Goal: Obtain resource: Obtain resource

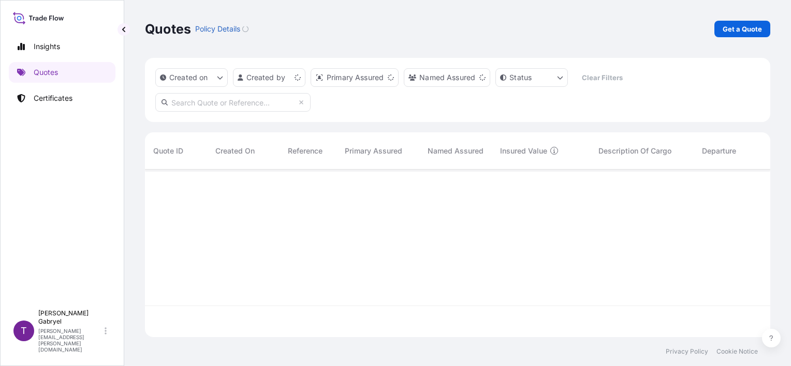
scroll to position [166, 617]
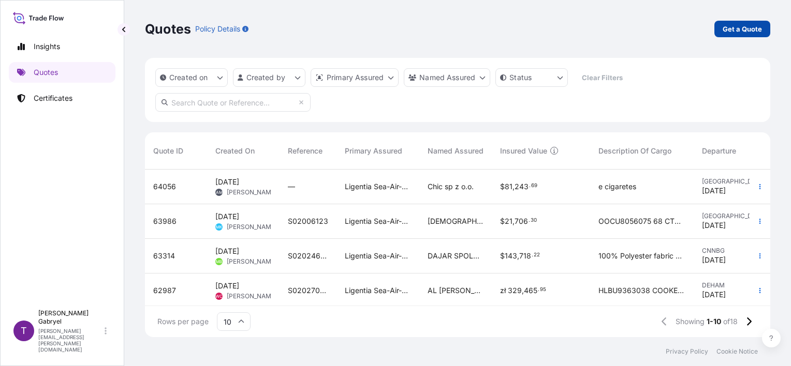
click at [739, 37] on link "Get a Quote" at bounding box center [742, 29] width 56 height 17
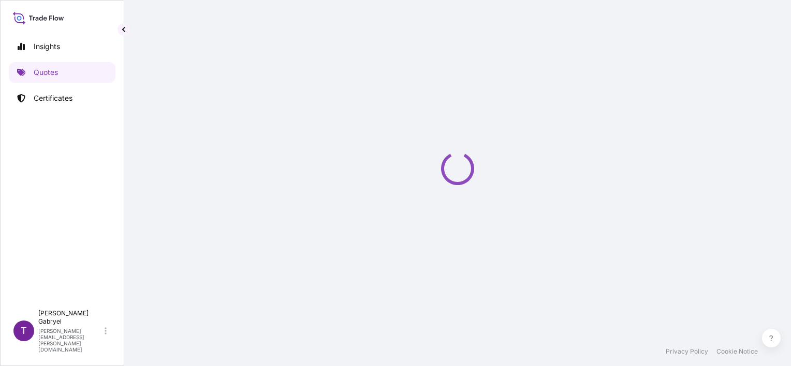
select select "Sea"
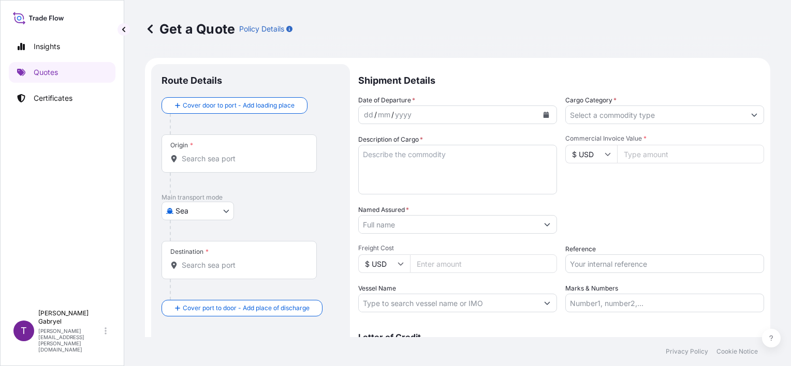
scroll to position [17, 0]
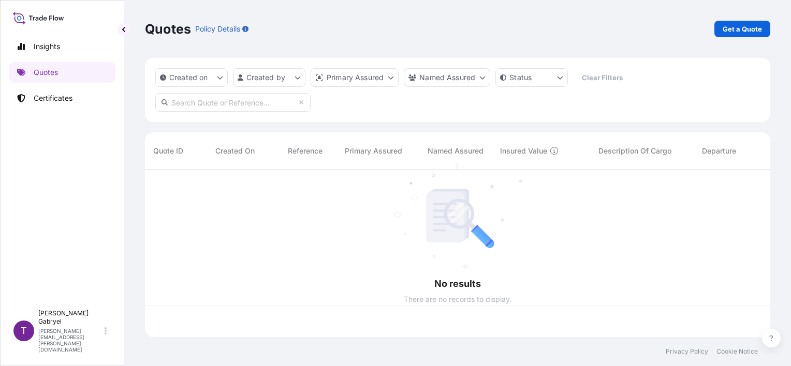
scroll to position [166, 617]
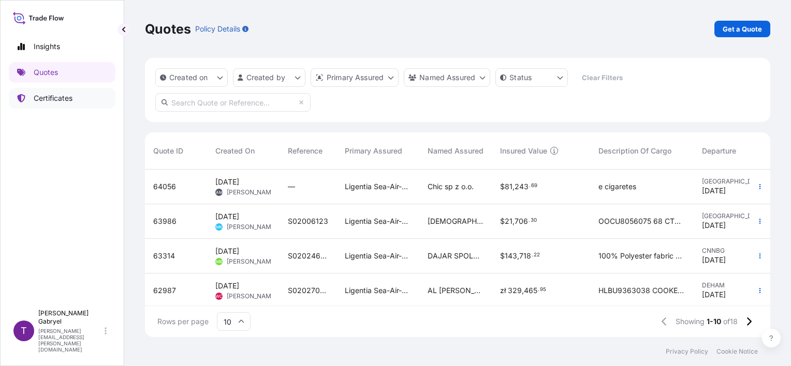
click at [47, 100] on p "Certificates" at bounding box center [53, 98] width 39 height 10
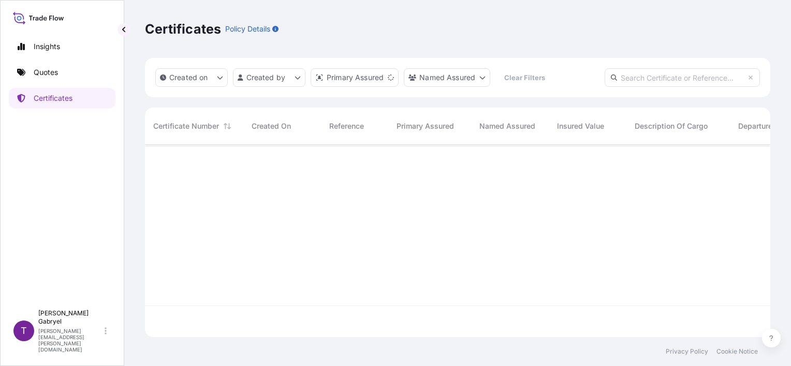
scroll to position [190, 617]
click at [717, 85] on input "text" at bounding box center [681, 77] width 155 height 19
paste input "S02014768"
type input "S02014768"
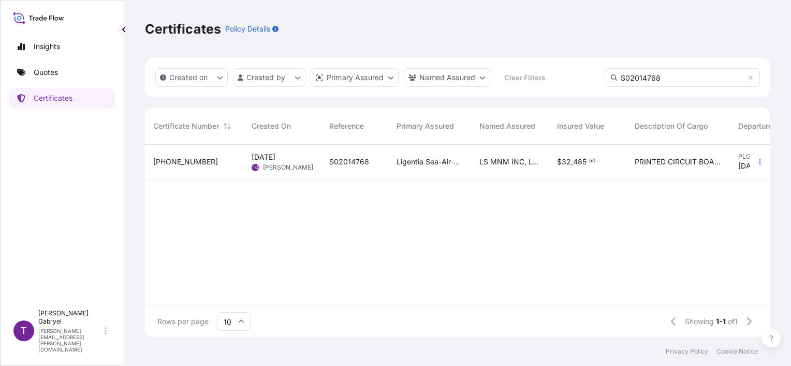
click at [555, 172] on div "$ 32 , 485 . 50" at bounding box center [588, 162] width 78 height 35
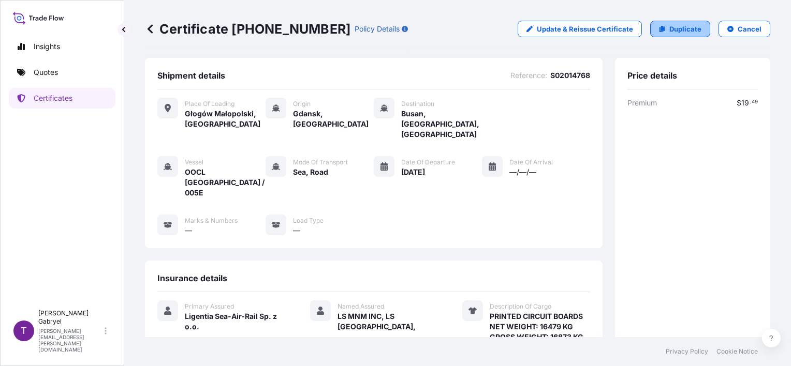
click at [681, 28] on p "Duplicate" at bounding box center [685, 29] width 32 height 10
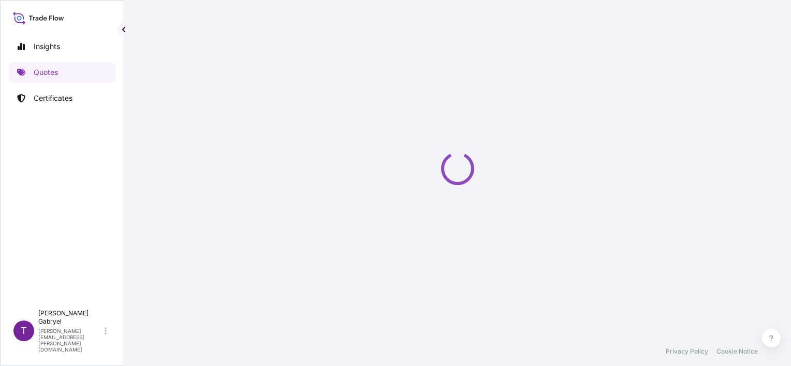
select select "Road / [GEOGRAPHIC_DATA]"
select select "Sea"
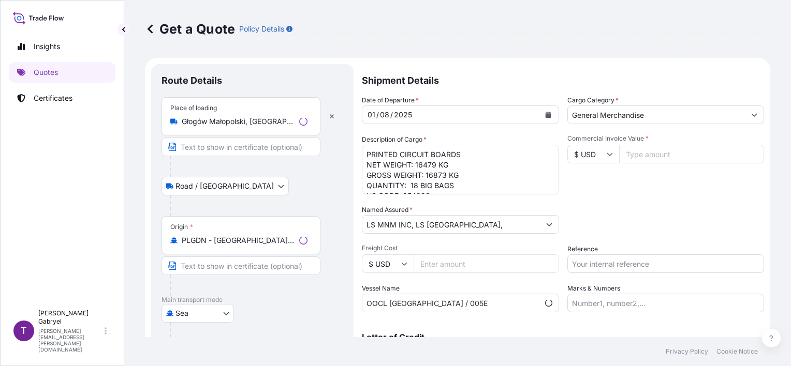
scroll to position [17, 0]
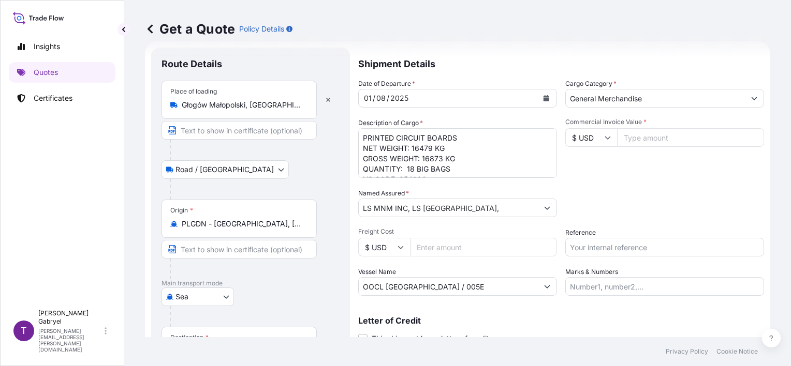
click at [545, 97] on button "Calendar" at bounding box center [546, 98] width 17 height 17
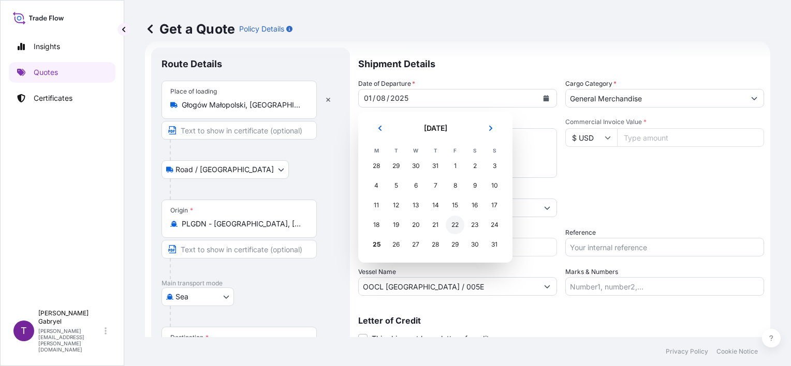
click at [454, 227] on div "22" at bounding box center [455, 225] width 19 height 19
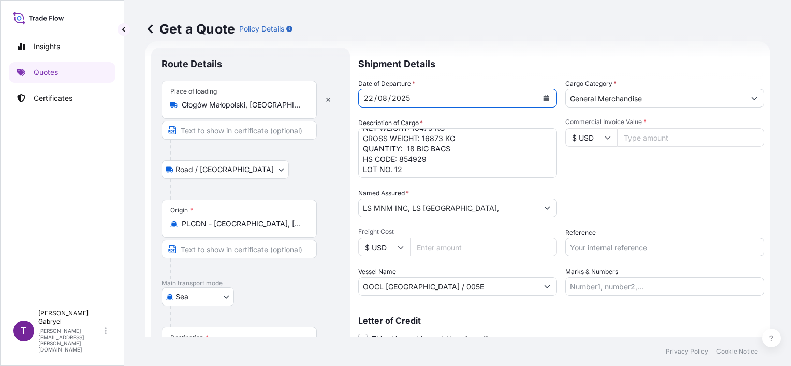
scroll to position [0, 0]
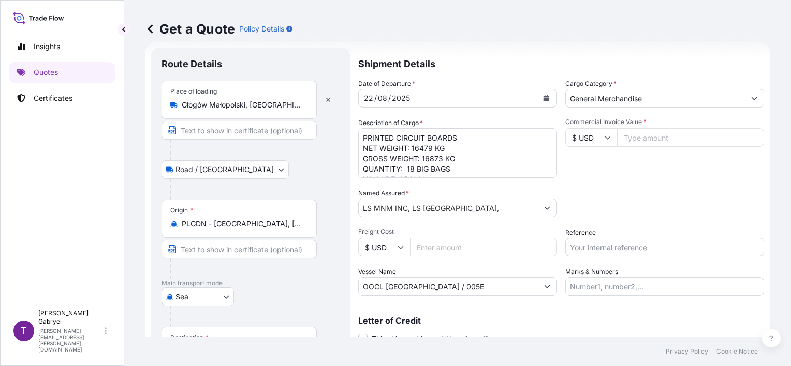
click at [600, 244] on input "Reference" at bounding box center [664, 247] width 199 height 19
paste input "S02028919"
type input "S02028919"
click at [614, 188] on div "Packing Category Type to search a container mode Please select a primary mode o…" at bounding box center [664, 202] width 199 height 29
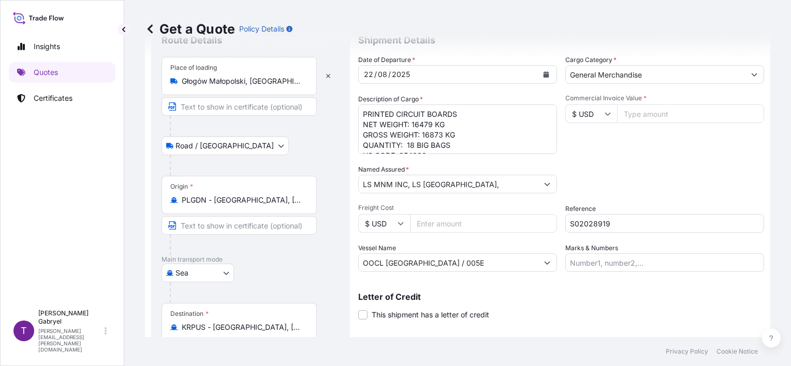
scroll to position [17, 0]
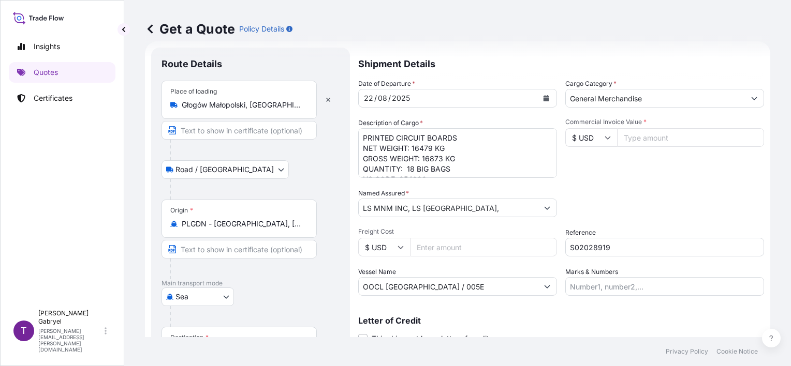
click at [423, 149] on textarea "PRINTED CIRCUIT BOARDS NET WEIGHT: 16479 KG GROSS WEIGHT: 16873 KG QUANTITY: 18…" at bounding box center [457, 153] width 199 height 50
click at [431, 159] on textarea "PRINTED CIRCUIT BOARDS NET WEIGHT: 16479 KG GROSS WEIGHT: 16873 KG QUANTITY: 18…" at bounding box center [457, 153] width 199 height 50
paste textarea "8768"
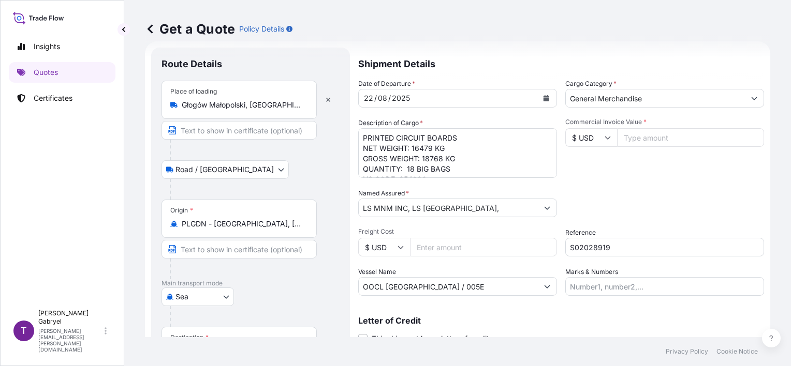
click at [420, 150] on textarea "PRINTED CIRCUIT BOARDS NET WEIGHT: 16479 KG GROSS WEIGHT: 16873 KG QUANTITY: 18…" at bounding box center [457, 153] width 199 height 50
paste textarea "8 299"
click at [411, 166] on textarea "PRINTED CIRCUIT BOARDS NET WEIGHT: 16479 KG GROSS WEIGHT: 16873 KG QUANTITY: 18…" at bounding box center [457, 153] width 199 height 50
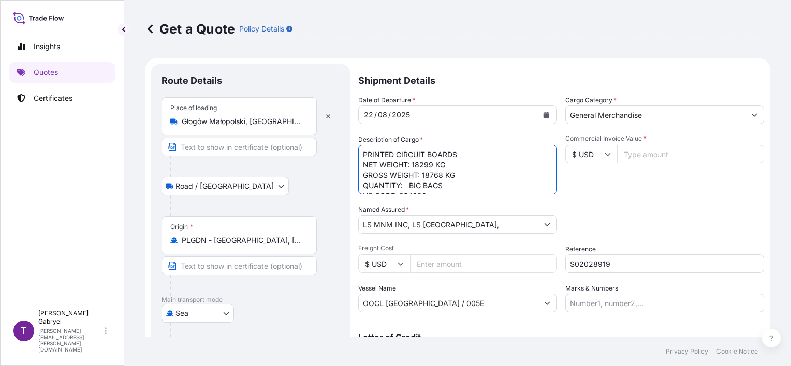
scroll to position [0, 0]
click at [406, 185] on textarea "PRINTED CIRCUIT BOARDS NET WEIGHT: 16479 KG GROSS WEIGHT: 16873 KG QUANTITY: 18…" at bounding box center [457, 170] width 199 height 50
click at [406, 180] on textarea "PRINTED CIRCUIT BOARDS NET WEIGHT: 16479 KG GROSS WEIGHT: 16873 KG QUANTITY: 18…" at bounding box center [457, 170] width 199 height 50
click at [412, 165] on textarea "PRINTED CIRCUIT BOARDS NET WEIGHT: 16479 KG GROSS WEIGHT: 16873 KG QUANTITY: 18…" at bounding box center [457, 170] width 199 height 50
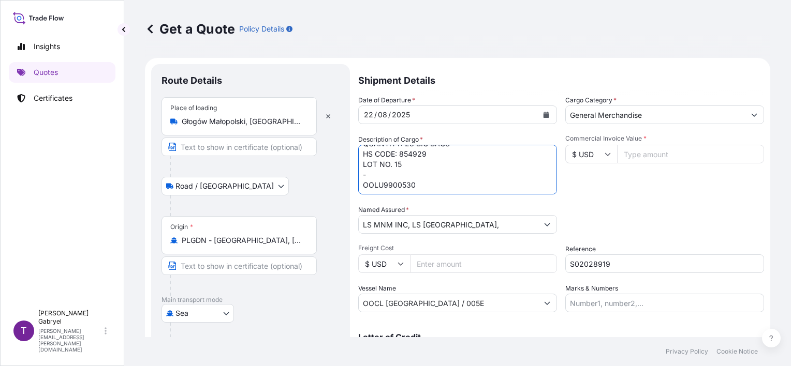
click at [404, 183] on textarea "PRINTED CIRCUIT BOARDS NET WEIGHT: 16479 KG GROSS WEIGHT: 16873 KG QUANTITY: 18…" at bounding box center [457, 170] width 199 height 50
paste textarea "CU7386534"
type textarea "PRINTED CIRCUIT BOARDS NET WEIGHT: 18299 KG GROSS WEIGHT: 18768 KG QUANTITY: 23…"
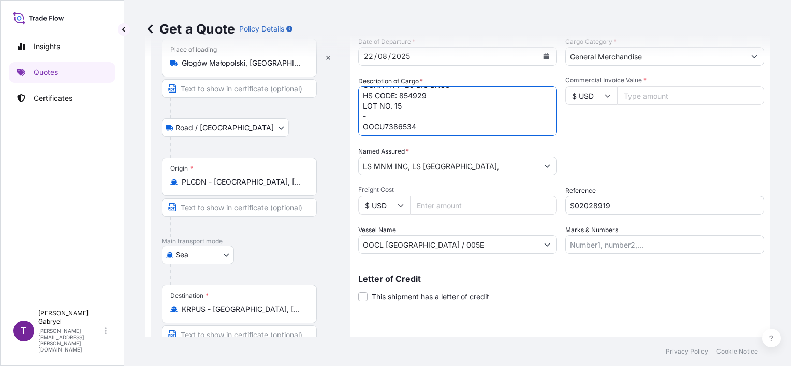
scroll to position [103, 0]
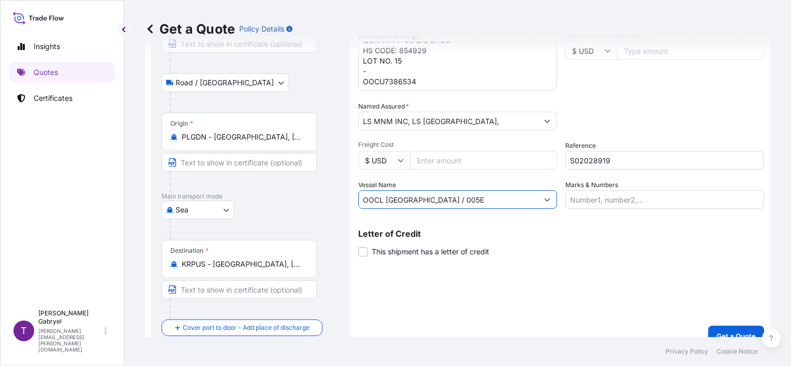
click at [463, 205] on input "OOCL [GEOGRAPHIC_DATA] / 005E" at bounding box center [448, 199] width 179 height 19
paste input "[GEOGRAPHIC_DATA]"
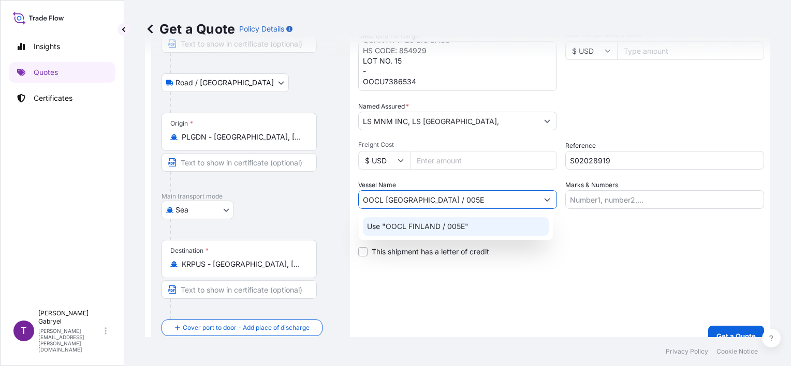
click at [488, 225] on div "Use "OOCL FINLAND / 005E"" at bounding box center [456, 226] width 186 height 19
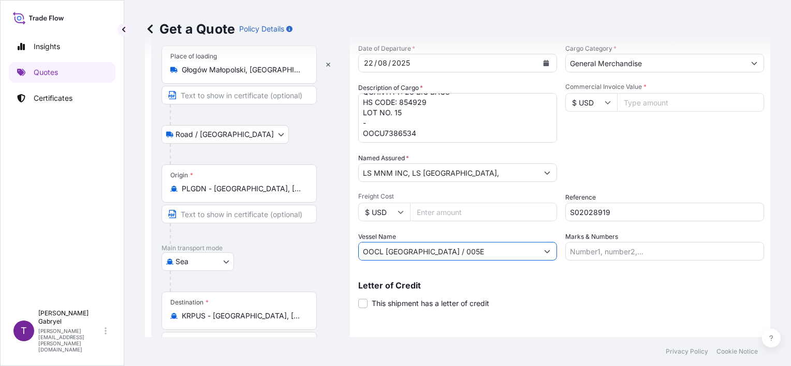
scroll to position [0, 0]
type input "OOCL [GEOGRAPHIC_DATA] / 005E"
click at [652, 105] on input "Commercial Invoice Value *" at bounding box center [690, 102] width 147 height 19
paste input "53514.50"
type input "53514.50"
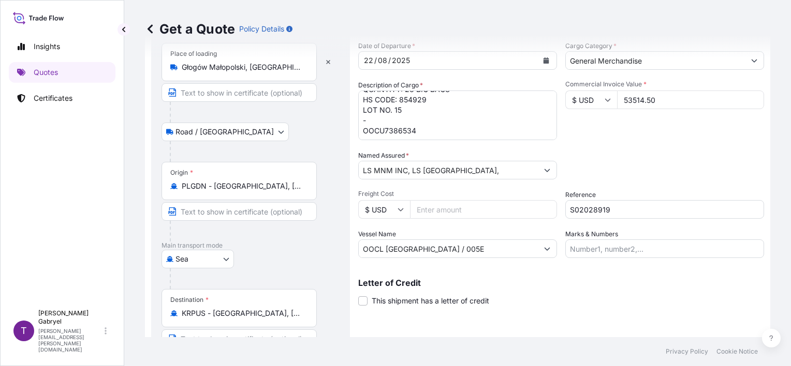
scroll to position [118, 0]
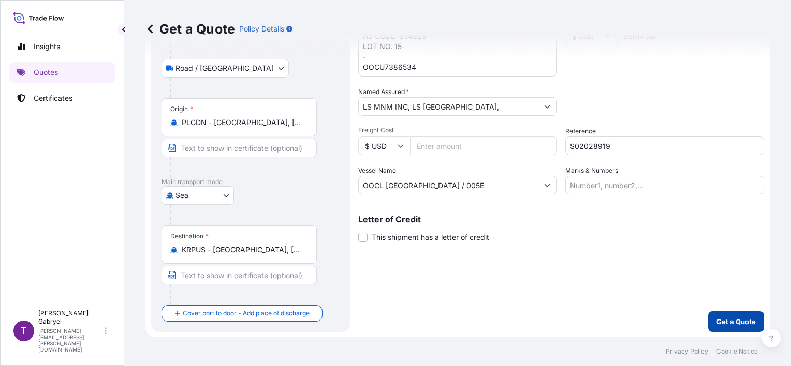
click at [720, 317] on p "Get a Quote" at bounding box center [735, 322] width 39 height 10
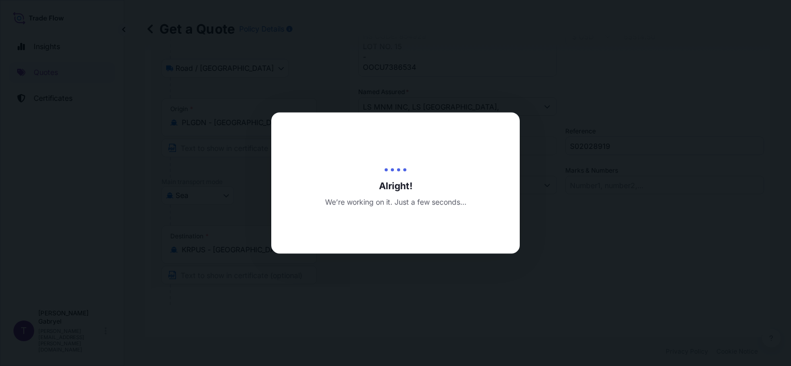
type input "[DATE]"
select select "Road / [GEOGRAPHIC_DATA]"
select select "Sea"
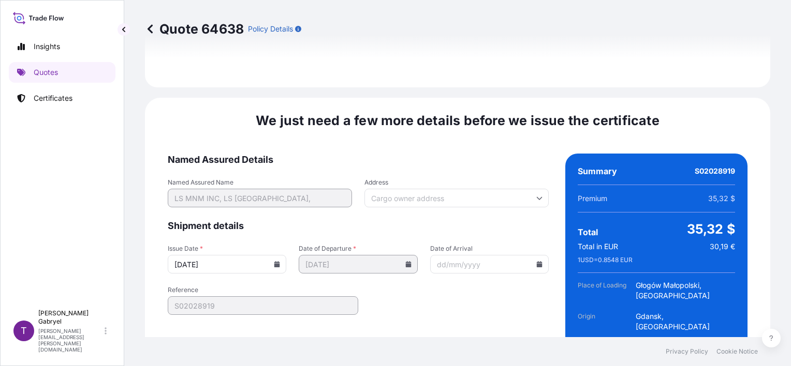
scroll to position [1373, 0]
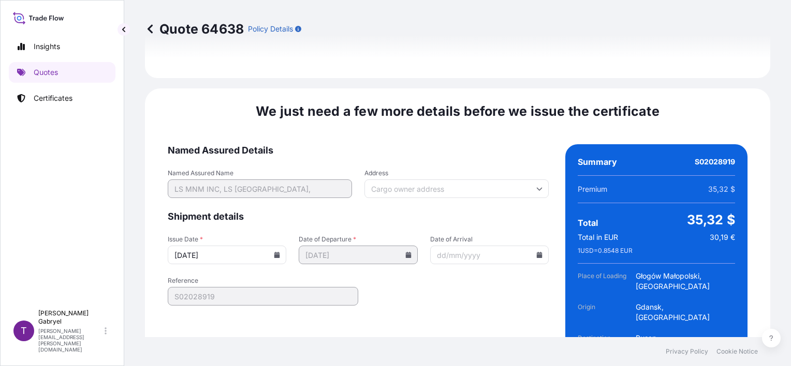
click at [271, 246] on input "[DATE]" at bounding box center [227, 255] width 119 height 19
click at [274, 252] on icon at bounding box center [277, 255] width 6 height 6
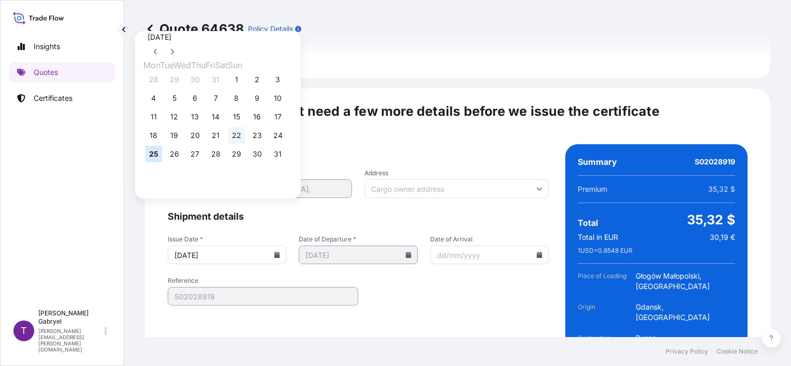
click at [245, 138] on button "22" at bounding box center [236, 135] width 17 height 17
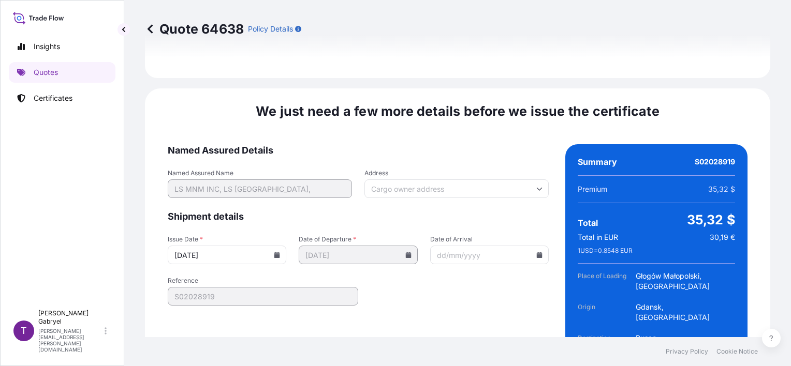
type input "[DATE]"
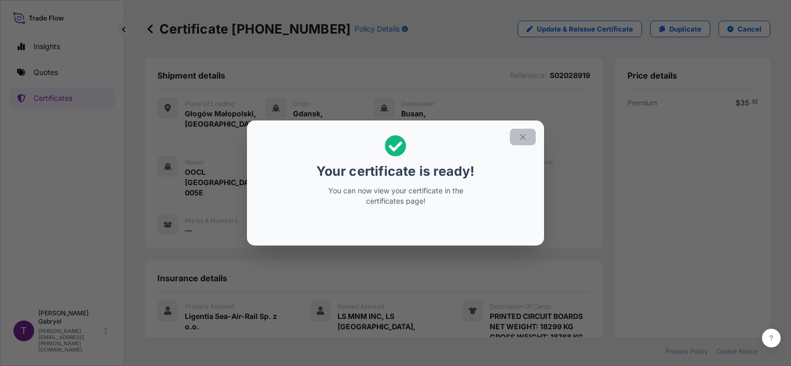
click at [522, 134] on icon "button" at bounding box center [522, 136] width 9 height 9
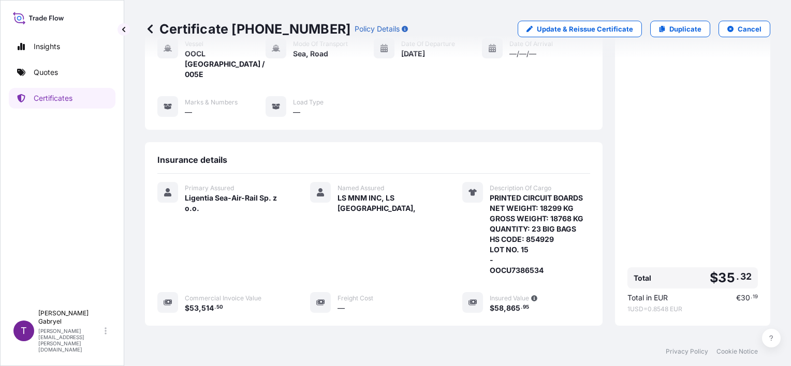
scroll to position [238, 0]
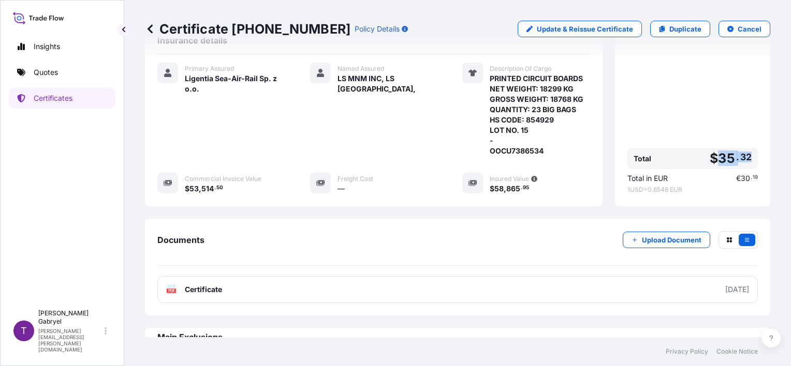
drag, startPoint x: 745, startPoint y: 139, endPoint x: 714, endPoint y: 137, distance: 31.2
click at [714, 148] on div "Total $ 35 . 32" at bounding box center [692, 158] width 130 height 21
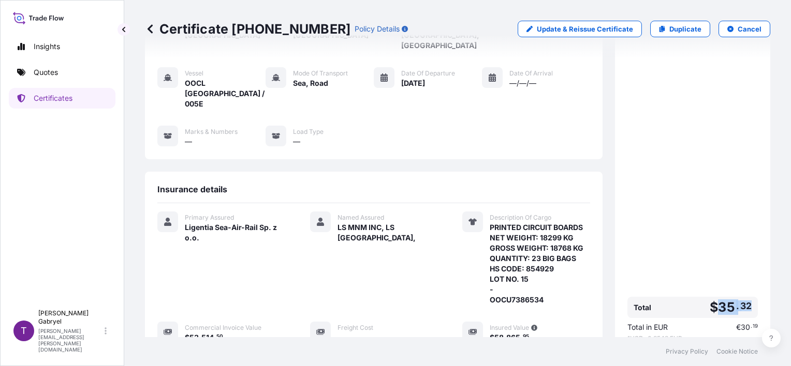
scroll to position [83, 0]
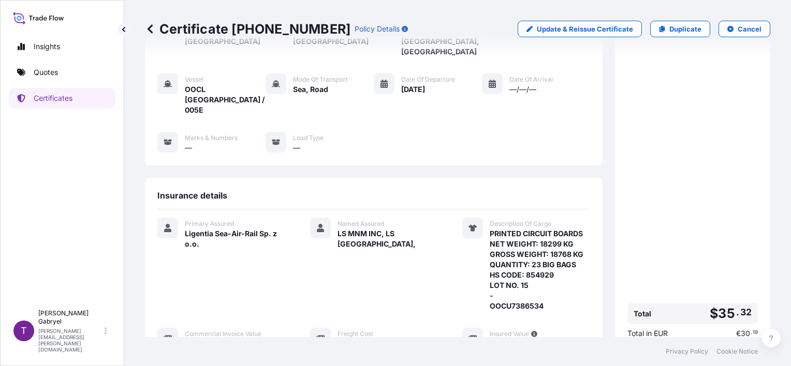
drag, startPoint x: 702, startPoint y: 281, endPoint x: 708, endPoint y: 281, distance: 6.2
click at [702, 303] on div "Total $ 35 . 32" at bounding box center [692, 313] width 130 height 21
drag, startPoint x: 744, startPoint y: 290, endPoint x: 713, endPoint y: 290, distance: 31.0
click at [713, 303] on div "Total $ 35 . 32" at bounding box center [692, 313] width 130 height 21
copy span "35 . 32"
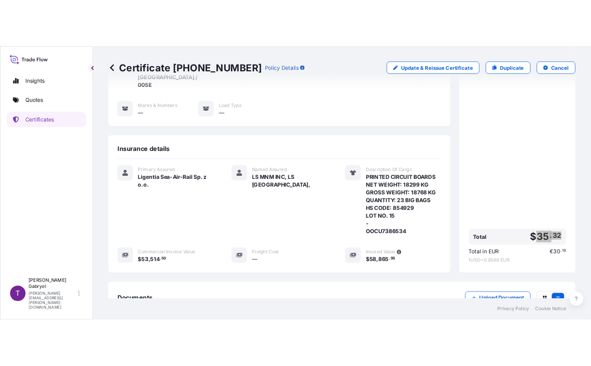
scroll to position [238, 0]
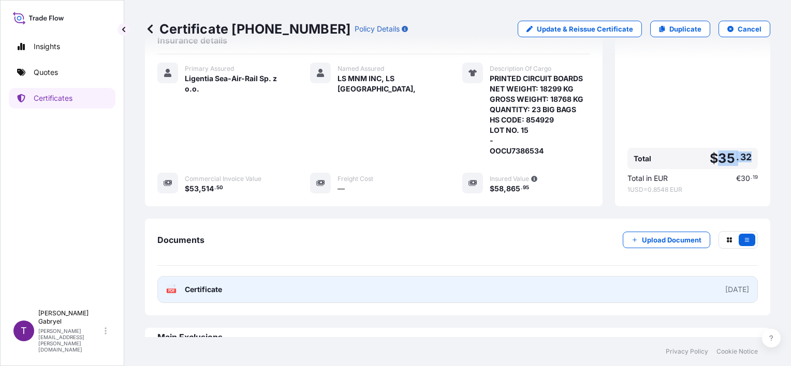
click at [354, 276] on link "PDF Certificate [DATE]" at bounding box center [457, 289] width 600 height 27
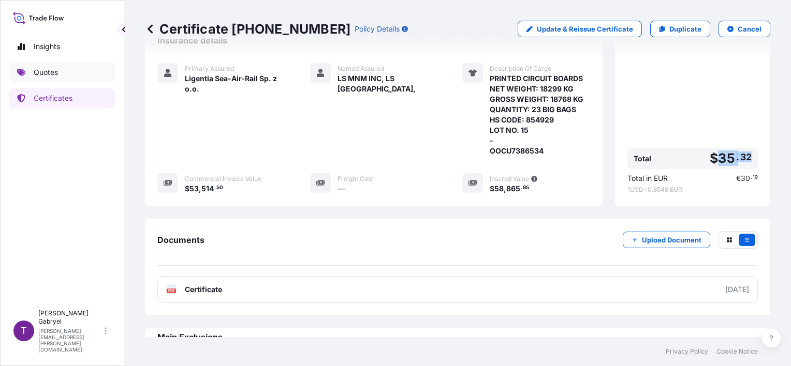
click at [65, 67] on link "Quotes" at bounding box center [62, 72] width 107 height 21
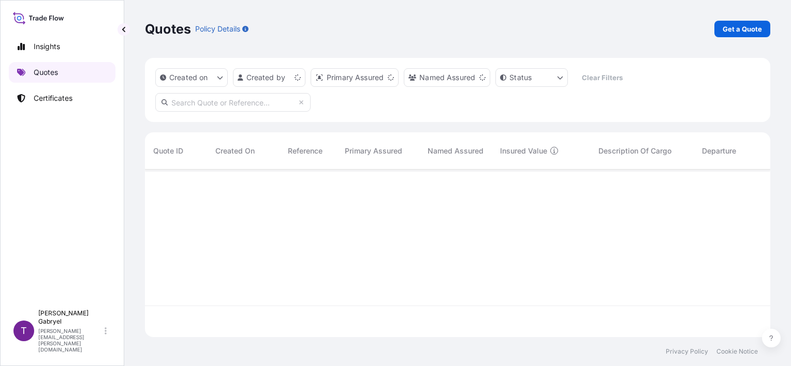
scroll to position [166, 617]
click at [49, 96] on p "Certificates" at bounding box center [53, 98] width 39 height 10
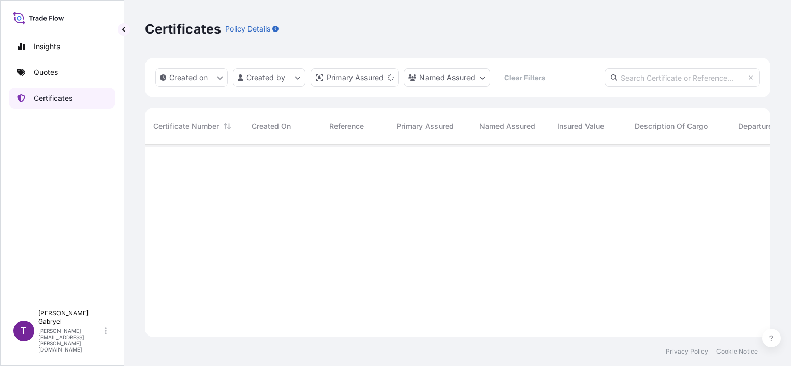
scroll to position [190, 617]
click at [710, 84] on input "text" at bounding box center [681, 77] width 155 height 19
paste input "S02028294"
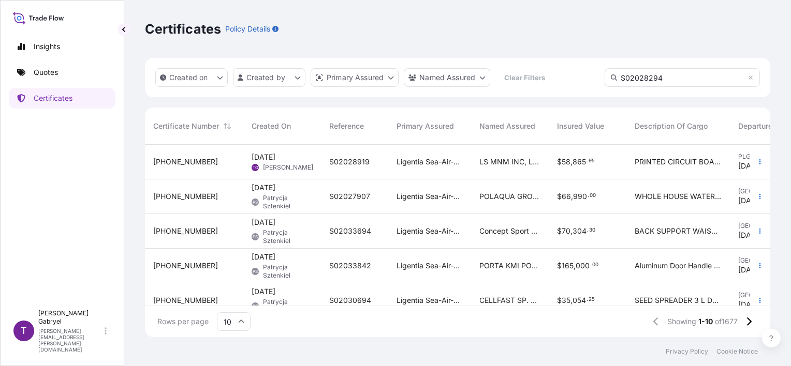
click at [681, 70] on input "S02028294" at bounding box center [681, 77] width 155 height 19
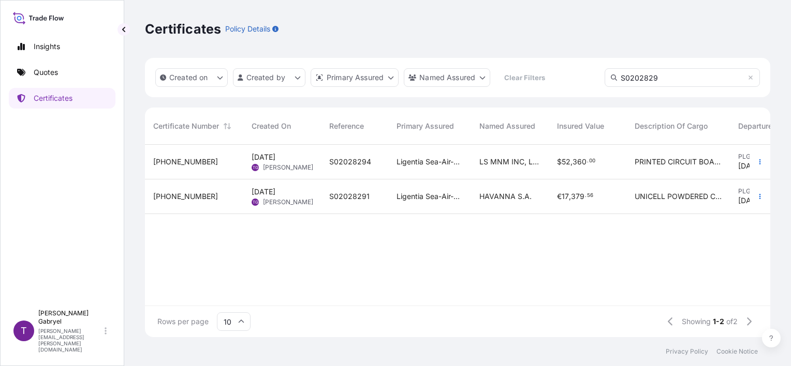
click at [675, 79] on input "S0202829" at bounding box center [681, 77] width 155 height 19
type input "S02028294"
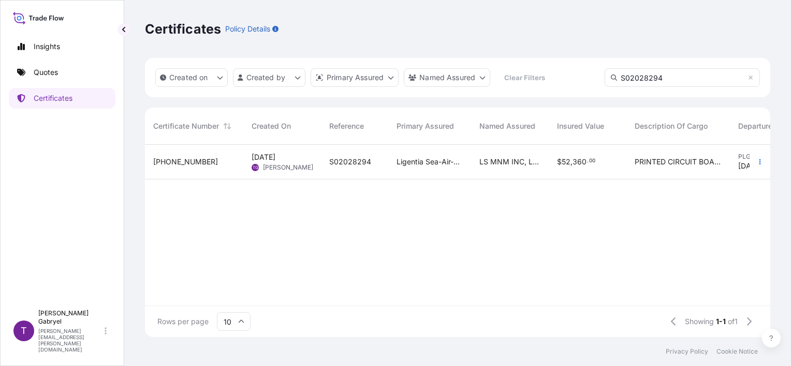
click at [524, 160] on span "LS MNM INC, LS [GEOGRAPHIC_DATA]," at bounding box center [509, 162] width 61 height 10
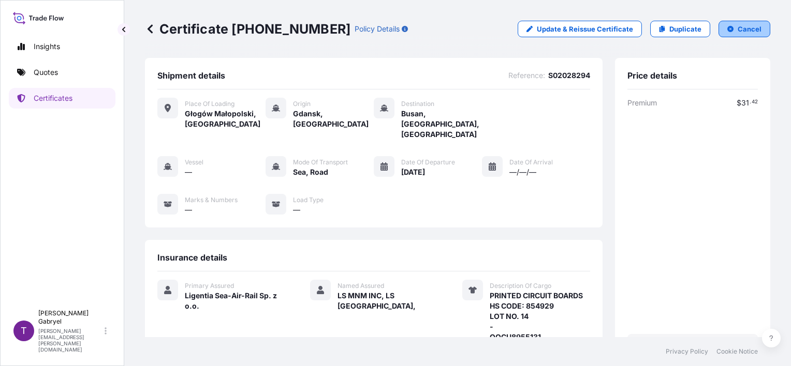
click at [737, 29] on p "Cancel" at bounding box center [749, 29] width 24 height 10
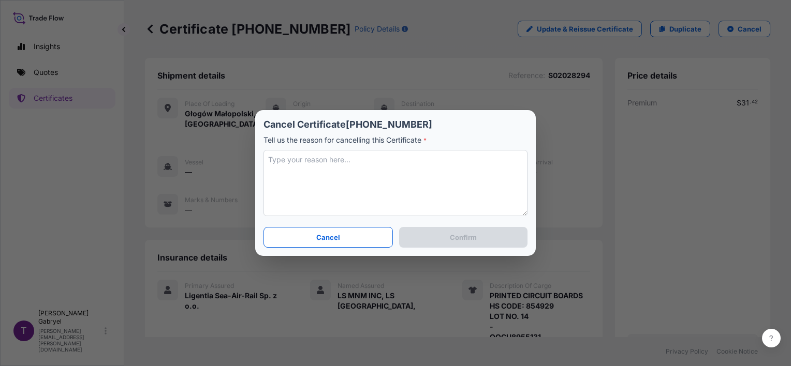
click at [362, 191] on textarea at bounding box center [395, 183] width 264 height 66
click at [292, 159] on textarea "change cost" at bounding box center [395, 183] width 264 height 66
type textarea "changed cost"
click at [453, 240] on p "Confirm" at bounding box center [463, 237] width 27 height 10
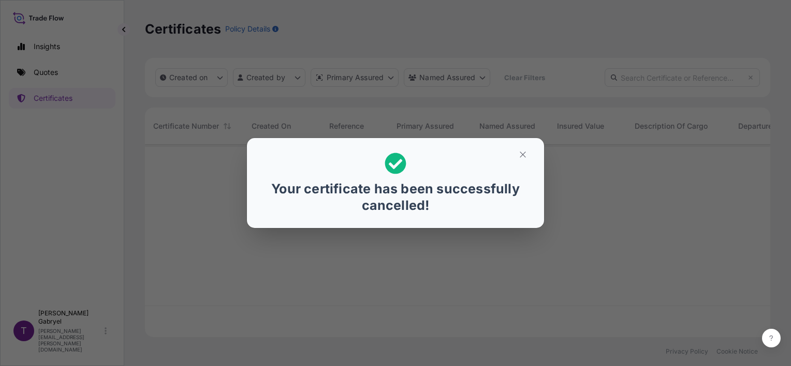
scroll to position [190, 617]
click at [525, 153] on icon "button" at bounding box center [522, 154] width 9 height 9
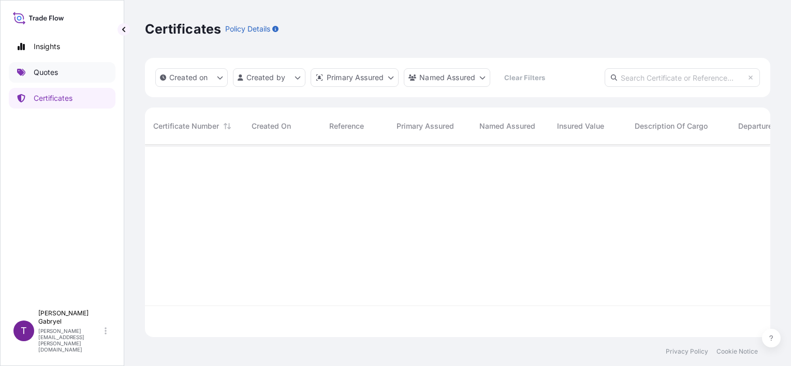
click at [39, 68] on p "Quotes" at bounding box center [46, 72] width 24 height 10
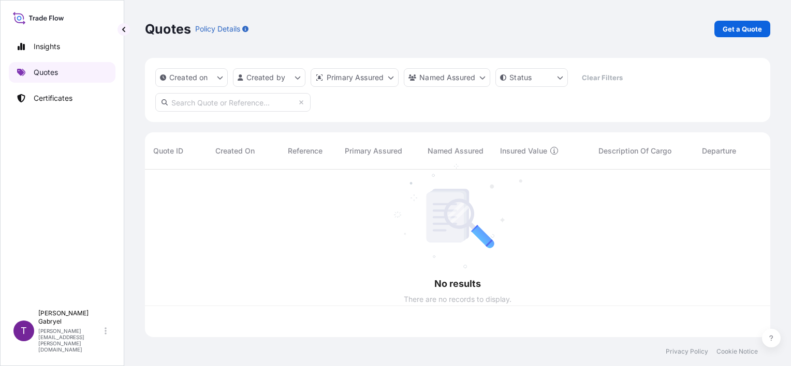
scroll to position [166, 617]
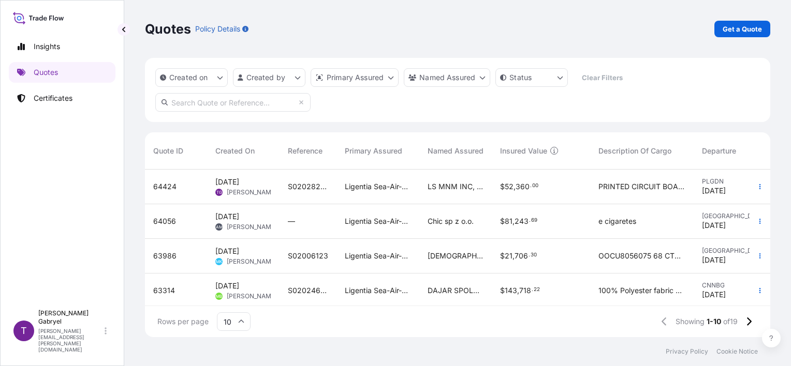
click at [87, 191] on div "Insights Quotes Certificates" at bounding box center [62, 166] width 107 height 278
click at [290, 183] on span "S02028294" at bounding box center [308, 187] width 40 height 10
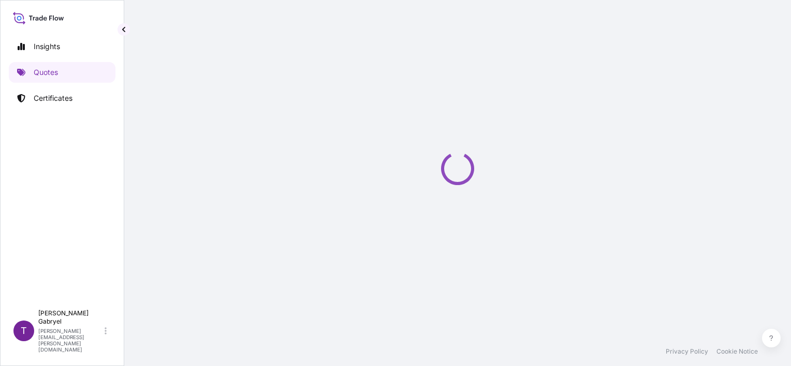
select select "Road / [GEOGRAPHIC_DATA]"
select select "Sea"
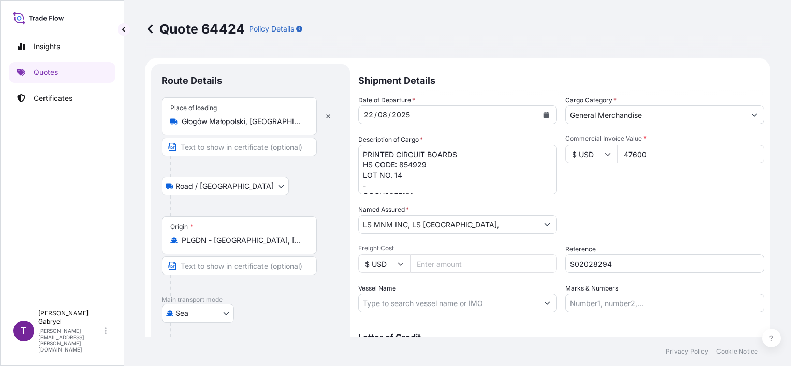
drag, startPoint x: 646, startPoint y: 156, endPoint x: 651, endPoint y: 155, distance: 5.2
click at [646, 156] on input "47600" at bounding box center [690, 154] width 147 height 19
paste input "511.12"
type input "47511.12"
click at [646, 198] on div "Date of Departure * [DATE] Cargo Category * General Merchandise Description of …" at bounding box center [561, 203] width 406 height 217
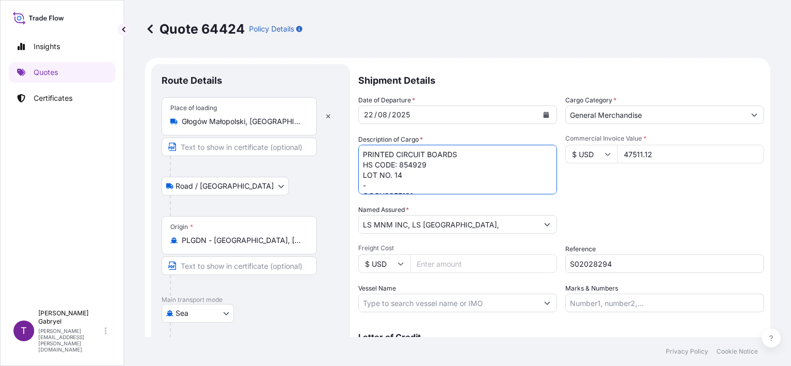
click at [510, 163] on textarea "PRINTED CIRCUIT BOARDS HS CODE: 854929 LOT NO. 14 - OOCU8955131" at bounding box center [457, 170] width 199 height 50
click at [498, 152] on textarea "PRINTED CIRCUIT BOARDS HS CODE: 854929 LOT NO. 14 - OOCU8955131" at bounding box center [457, 170] width 199 height 50
click at [424, 164] on textarea "PRINTED CIRCUIT BOARDS HS CODE: 854929 LOT NO. 14 - OOCU8955131" at bounding box center [457, 170] width 199 height 50
paste textarea "16 493"
click at [441, 170] on textarea "PRINTED CIRCUIT BOARDS HS CODE: 854929 LOT NO. 14 - OOCU8955131" at bounding box center [457, 170] width 199 height 50
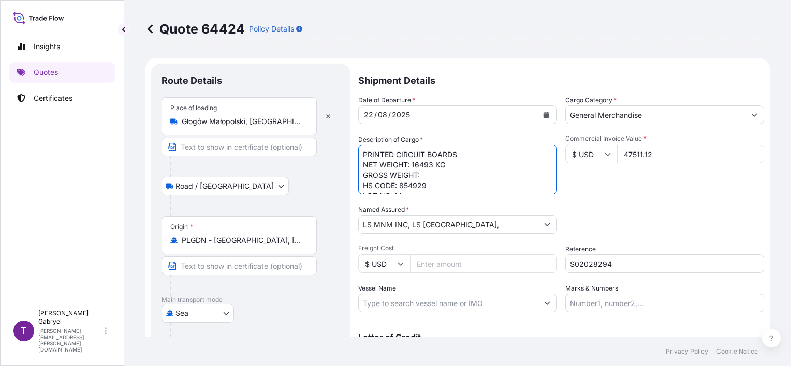
paste textarea "16922"
click at [384, 191] on textarea "PRINTED CIRCUIT BOARDS HS CODE: 854929 LOT NO. 14 - OOCU8955131" at bounding box center [457, 170] width 199 height 50
click at [386, 185] on textarea "PRINTED CIRCUIT BOARDS HS CODE: 854929 LOT NO. 14 - OOCU8955131" at bounding box center [457, 170] width 199 height 50
click at [410, 182] on textarea "PRINTED CIRCUIT BOARDS HS CODE: 854929 LOT NO. 14 - OOCU8955131" at bounding box center [457, 170] width 199 height 50
type textarea "PRINTED CIRCUIT BOARDS NET WEIGHT: 16493 KG GROSS WEIGHT: 16922 KG QUANTITY: 23…"
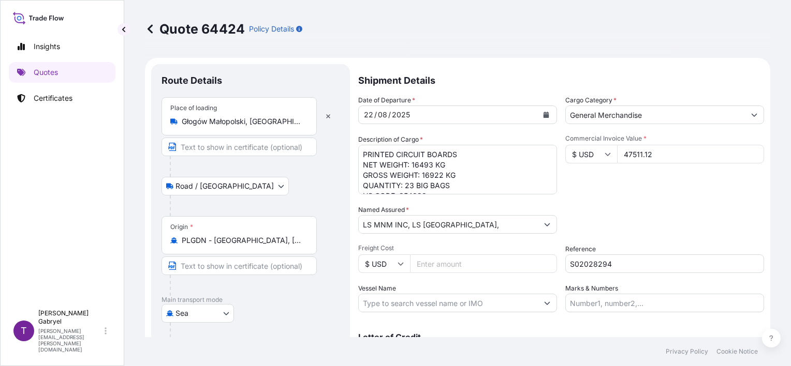
click at [586, 265] on input "S02028294" at bounding box center [664, 264] width 199 height 19
paste input "text"
type input "S02028294"
drag, startPoint x: 630, startPoint y: 211, endPoint x: 636, endPoint y: 204, distance: 8.8
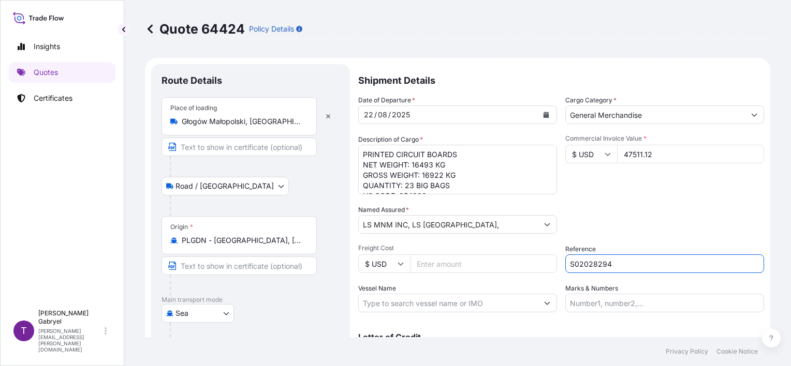
click at [630, 211] on div "Packing Category Type to search a container mode Please select a primary mode o…" at bounding box center [664, 219] width 199 height 29
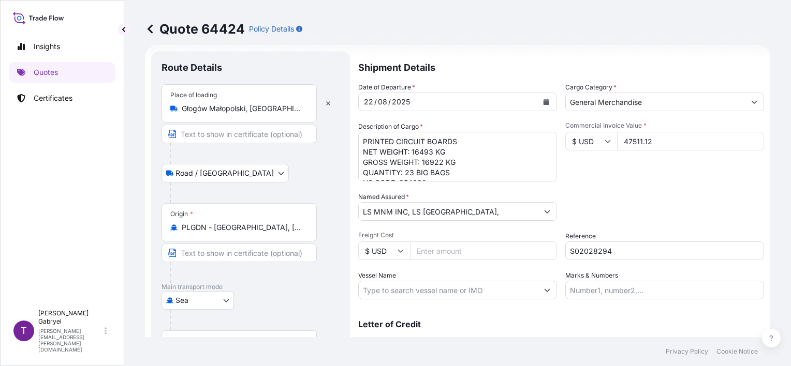
scroll to position [52, 0]
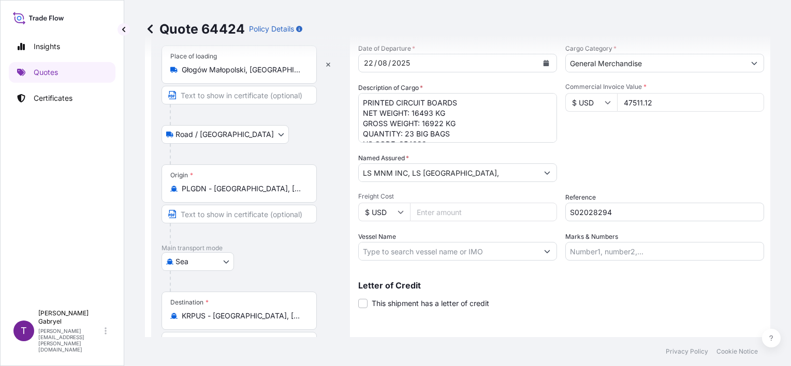
click at [431, 258] on input "Vessel Name" at bounding box center [448, 251] width 179 height 19
paste input "- OOCL FINLAND 005E"
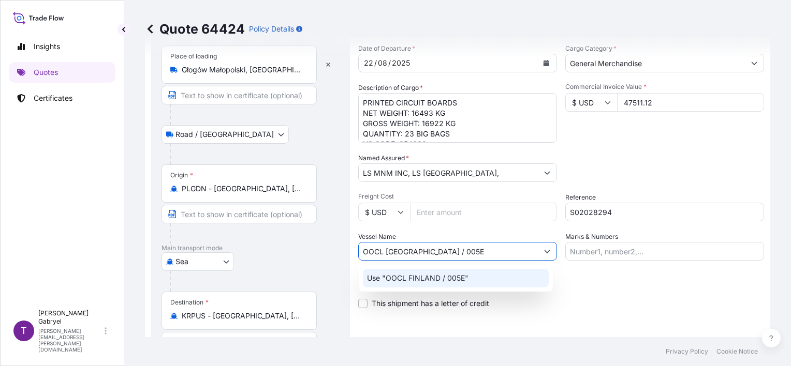
click at [476, 279] on div "Use "OOCL FINLAND / 005E"" at bounding box center [456, 278] width 186 height 19
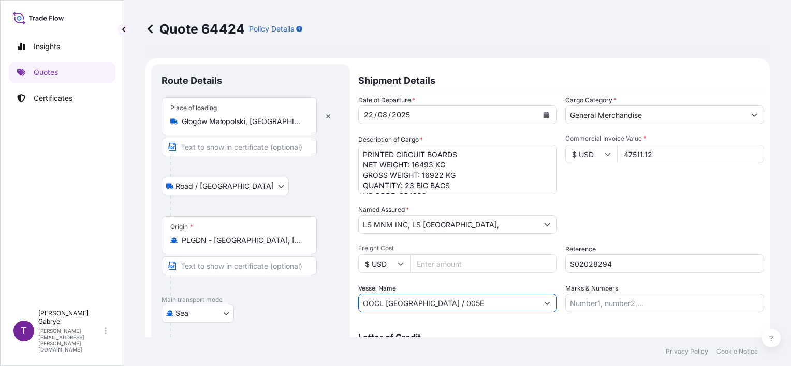
scroll to position [42, 0]
type input "OOCL [GEOGRAPHIC_DATA] / 005E"
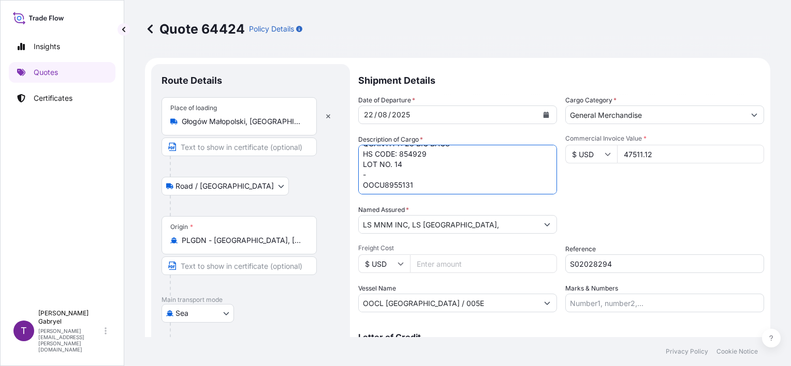
click at [395, 186] on textarea "PRINTED CIRCUIT BOARDS HS CODE: 854929 LOT NO. 14 - OOCU8955131" at bounding box center [457, 170] width 199 height 50
paste textarea
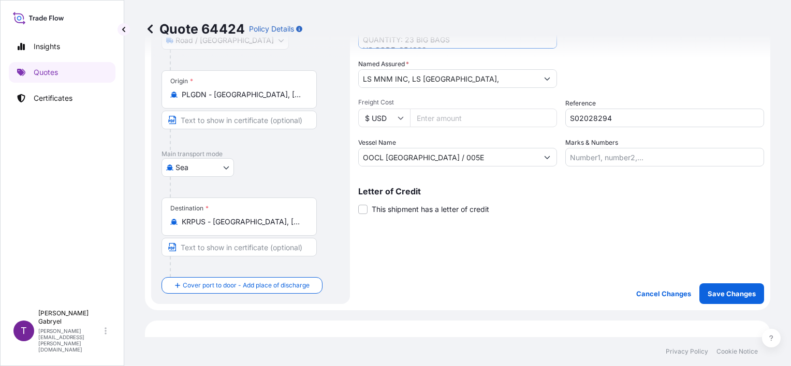
scroll to position [207, 0]
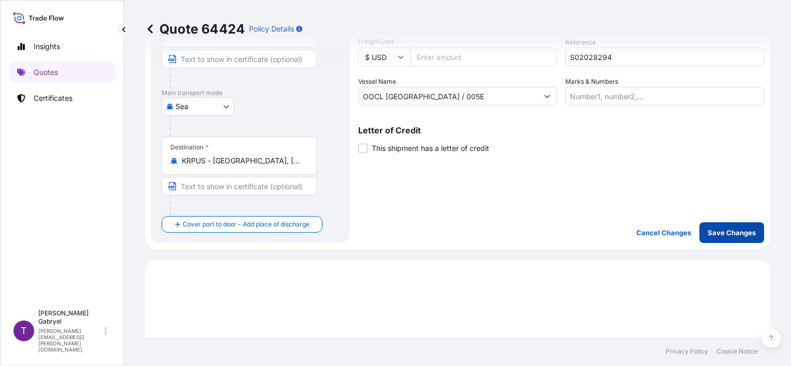
type textarea "PRINTED CIRCUIT BOARDS NET WEIGHT: 16493 KG GROSS WEIGHT: 16922 KG QUANTITY: 23…"
click at [715, 238] on button "Save Changes" at bounding box center [731, 233] width 65 height 21
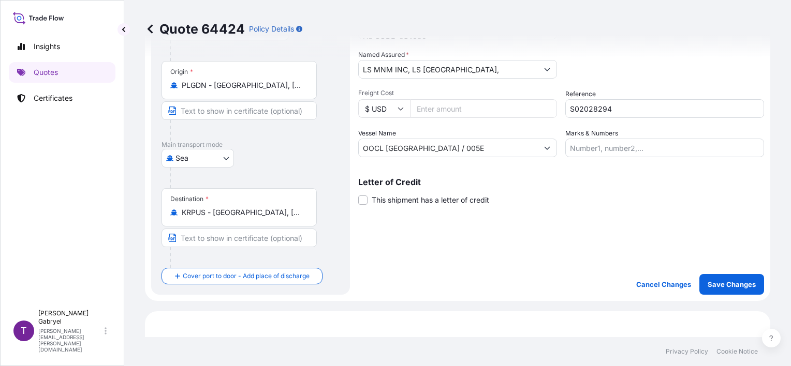
scroll to position [0, 0]
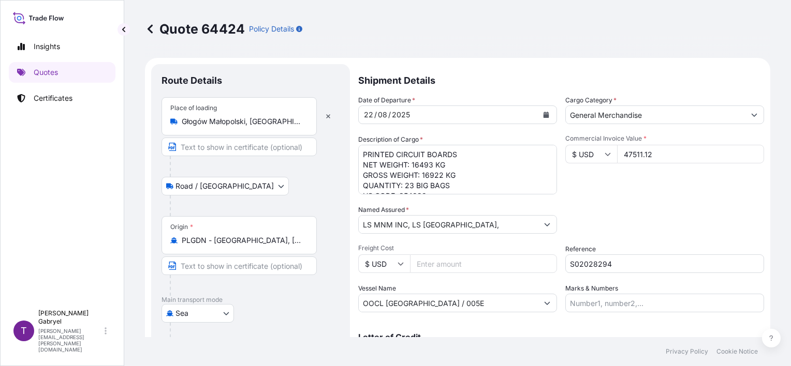
select select "Road / [GEOGRAPHIC_DATA]"
select select "Sea"
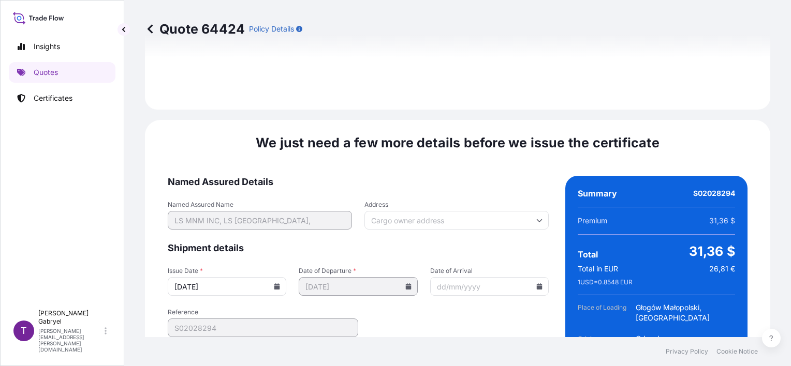
scroll to position [1373, 0]
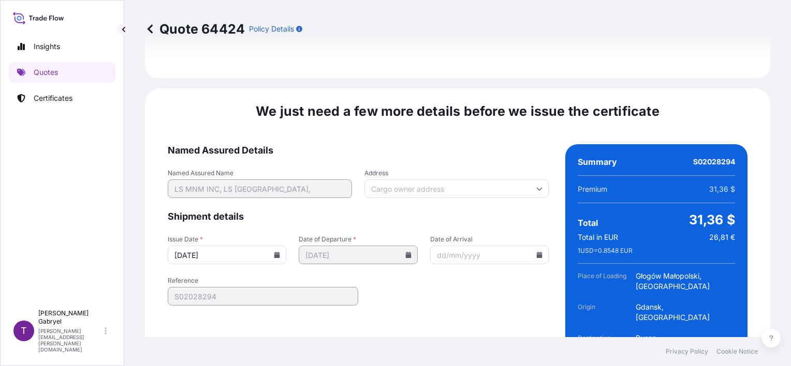
click at [275, 252] on icon at bounding box center [277, 255] width 6 height 6
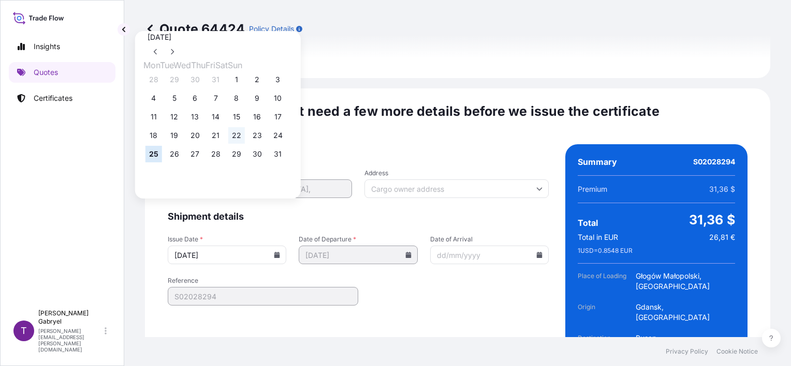
click at [245, 141] on button "22" at bounding box center [236, 135] width 17 height 17
type input "[DATE]"
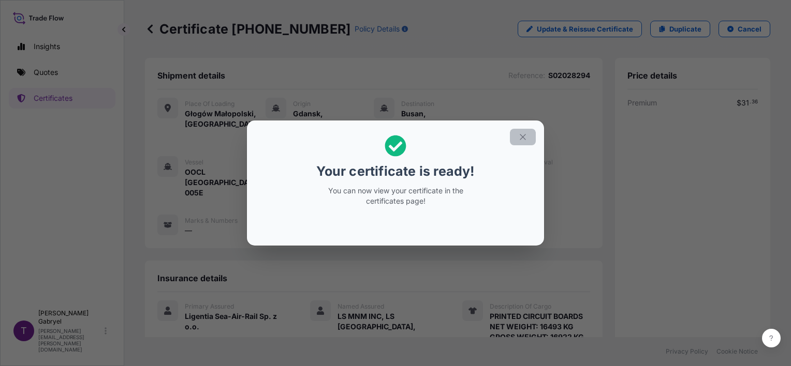
click at [524, 140] on icon "button" at bounding box center [522, 136] width 9 height 9
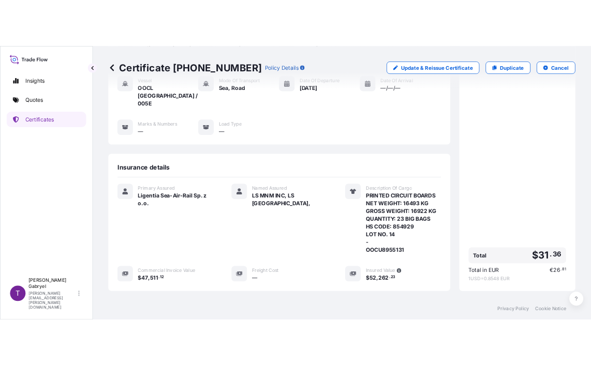
scroll to position [238, 0]
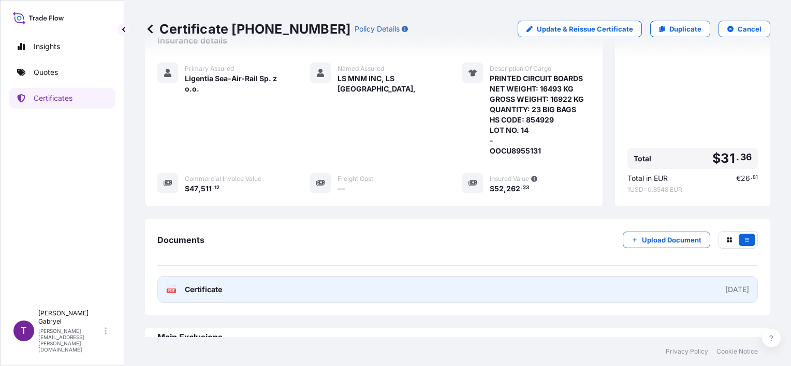
click at [299, 276] on link "PDF Certificate [DATE]" at bounding box center [457, 289] width 600 height 27
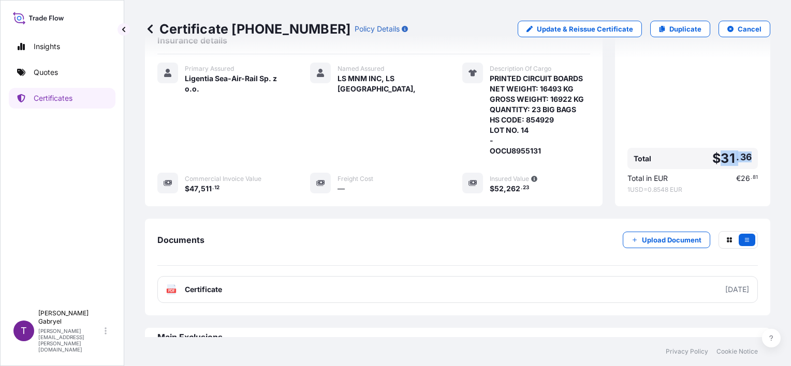
drag, startPoint x: 743, startPoint y: 136, endPoint x: 714, endPoint y: 140, distance: 29.2
click at [714, 148] on div "Total $ 31 . 36" at bounding box center [692, 158] width 130 height 21
copy span "31 . 36"
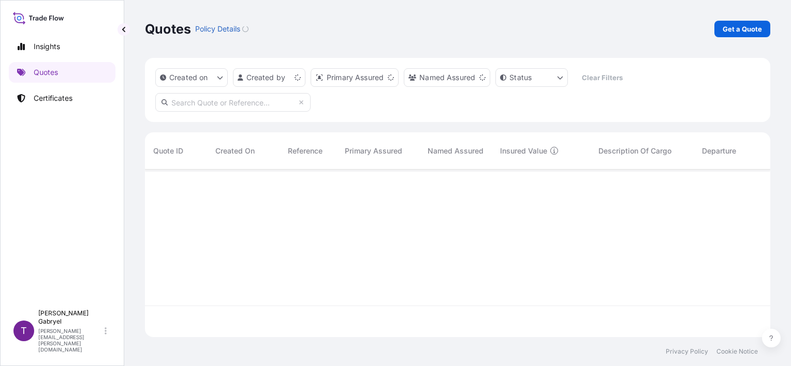
scroll to position [166, 617]
click at [75, 95] on link "Certificates" at bounding box center [62, 98] width 107 height 21
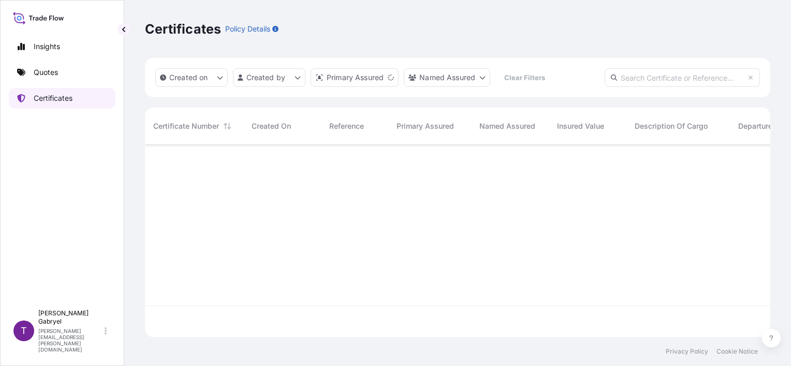
scroll to position [190, 617]
click at [672, 88] on div "Created on Created by Primary Assured Named Assured Clear Filters" at bounding box center [457, 77] width 625 height 39
click at [674, 86] on input "text" at bounding box center [681, 77] width 155 height 19
paste input "S02028294"
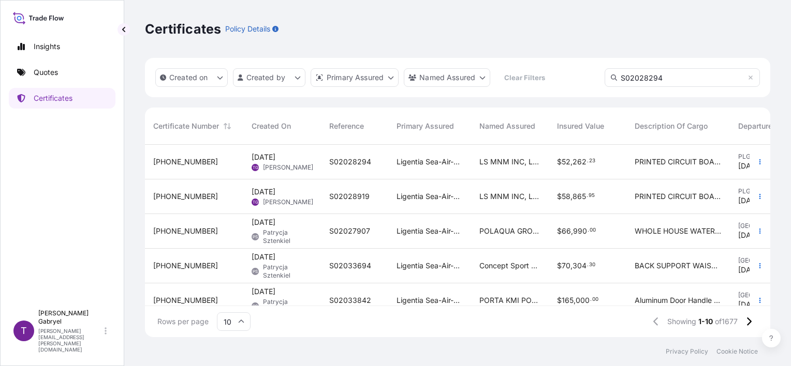
click at [677, 72] on input "S02028294" at bounding box center [681, 77] width 155 height 19
click at [671, 84] on input "S02028294" at bounding box center [681, 77] width 155 height 19
type input "S02028294"
